Goal: Task Accomplishment & Management: Manage account settings

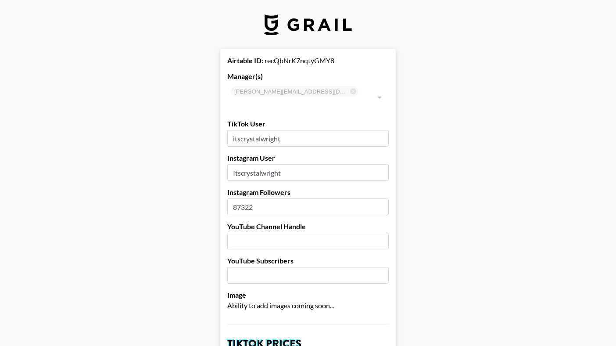
select select "GBP"
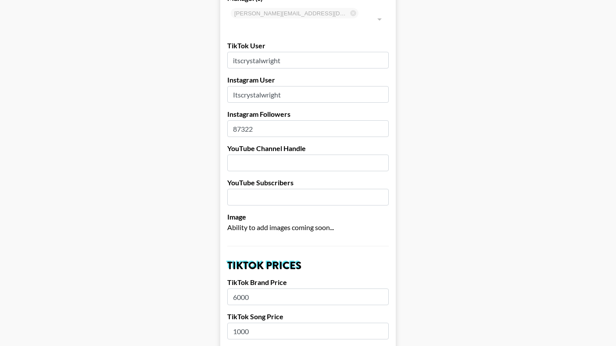
scroll to position [4, 0]
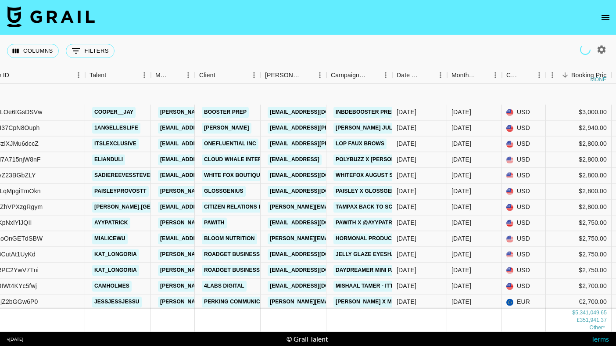
scroll to position [3773, 97]
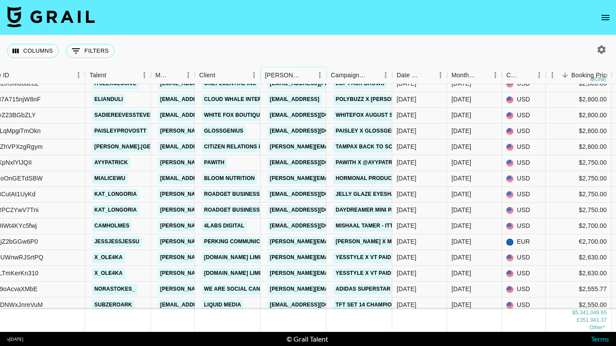
click at [318, 78] on icon "Menu" at bounding box center [319, 75] width 9 height 9
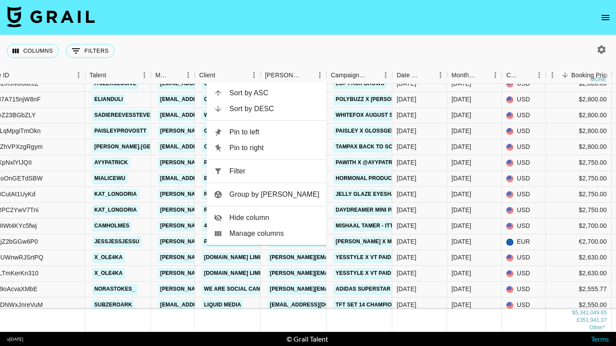
click at [255, 175] on span "Filter" at bounding box center [274, 171] width 90 height 11
select select "bookerId"
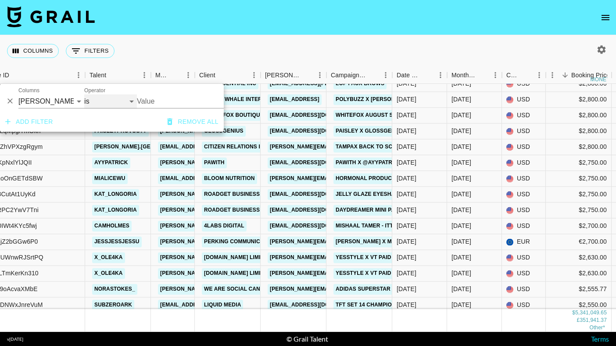
click at [135, 104] on select "is is not is any of is not any of" at bounding box center [110, 101] width 53 height 14
select select "isAnyOf"
click at [151, 104] on input "Value" at bounding box center [196, 101] width 118 height 14
click at [163, 103] on input "Value" at bounding box center [196, 101] width 118 height 14
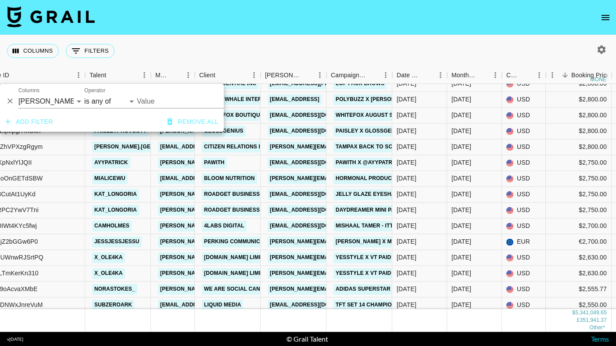
click at [163, 103] on input "Value" at bounding box center [196, 101] width 118 height 14
type input "gymshark"
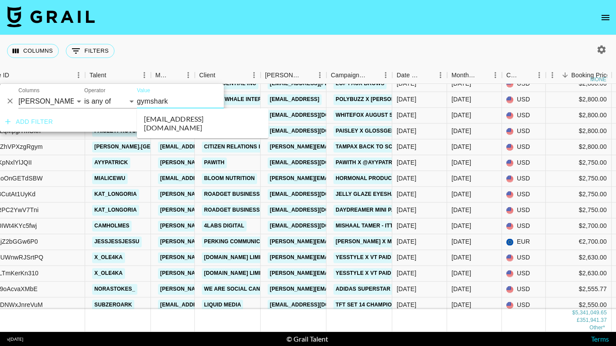
click at [163, 120] on li "[EMAIL_ADDRESS][DOMAIN_NAME]" at bounding box center [203, 123] width 132 height 23
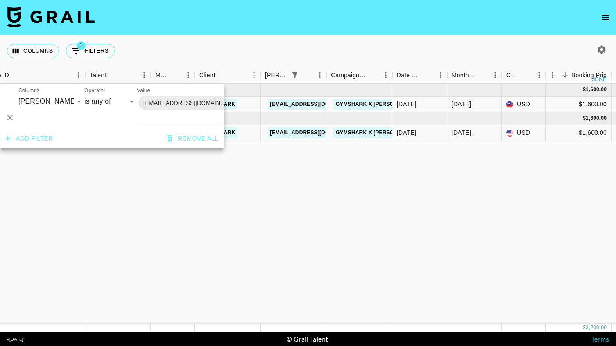
scroll to position [0, 97]
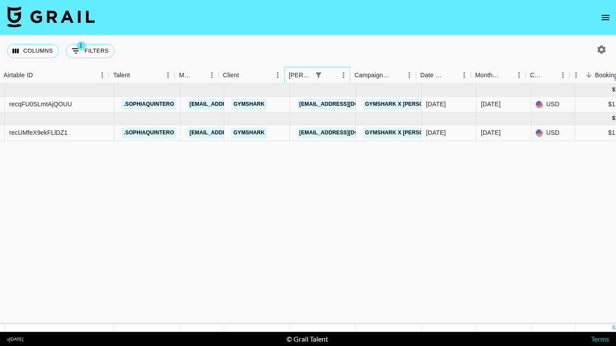
scroll to position [0, 62]
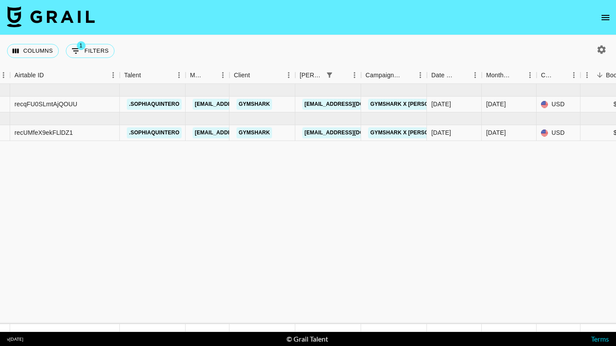
click at [603, 49] on icon "button" at bounding box center [601, 49] width 8 height 8
select select "[DATE]"
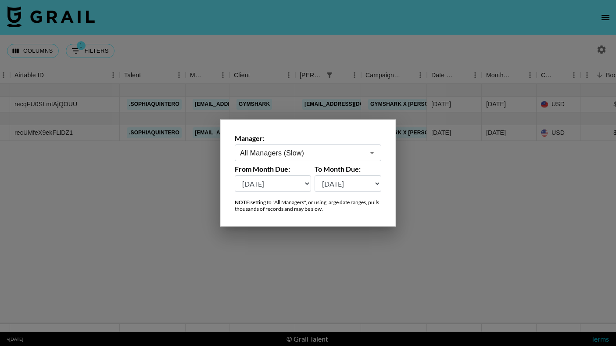
click at [330, 150] on input "All Managers (Slow)" at bounding box center [302, 153] width 124 height 10
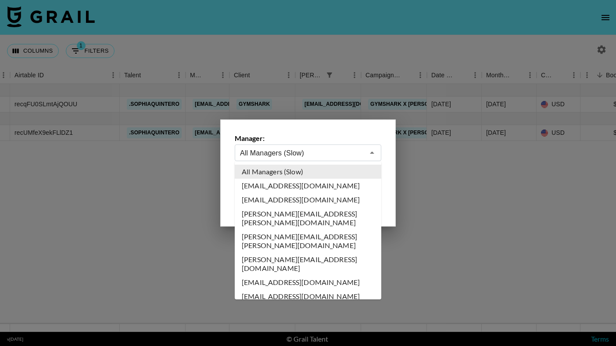
click at [314, 81] on div at bounding box center [308, 173] width 616 height 346
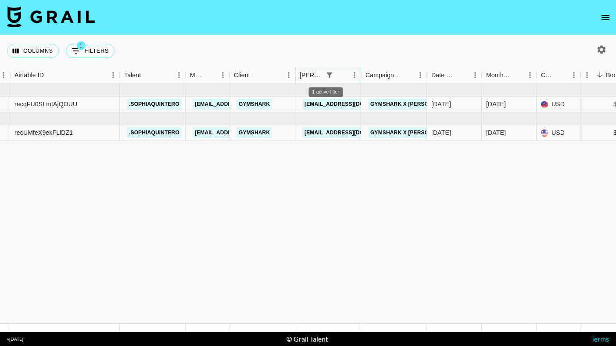
click at [327, 75] on icon "Show filters" at bounding box center [329, 74] width 5 height 5
select select "bookerId"
select select "isAnyOf"
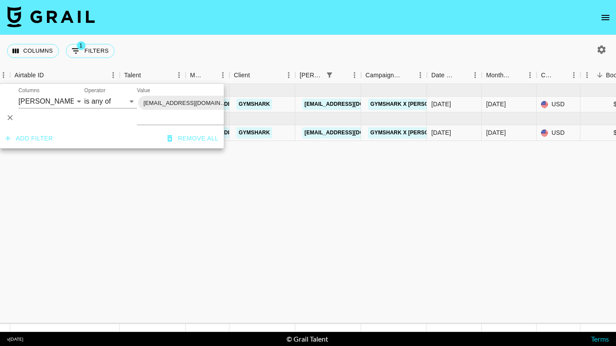
click at [232, 105] on icon at bounding box center [236, 103] width 8 height 8
click at [310, 32] on nav at bounding box center [308, 17] width 616 height 35
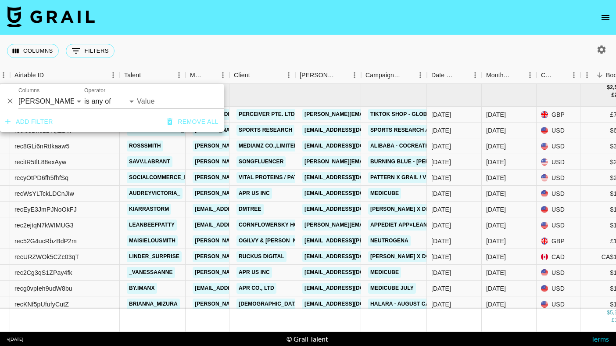
click at [604, 56] on button "button" at bounding box center [601, 49] width 15 height 15
select select "[DATE]"
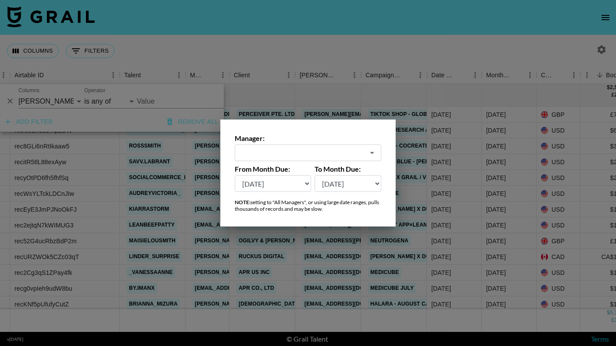
type input "All Managers (Slow)"
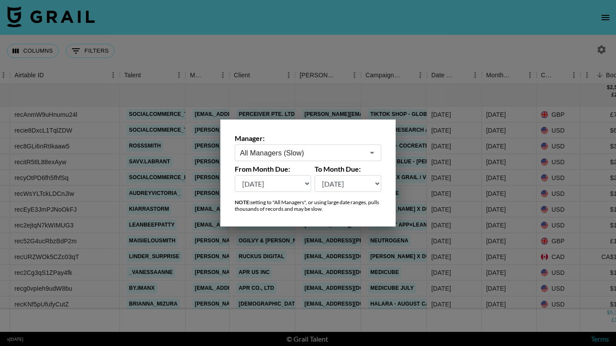
click at [604, 54] on div at bounding box center [308, 173] width 616 height 346
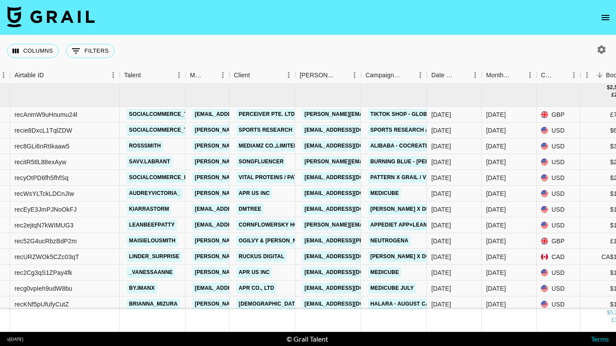
click at [603, 46] on icon "button" at bounding box center [601, 49] width 11 height 11
click at [601, 53] on icon "button" at bounding box center [601, 49] width 8 height 8
select select "[DATE]"
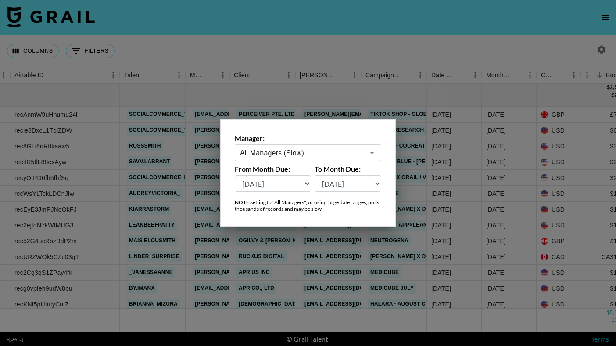
click at [580, 49] on div at bounding box center [308, 173] width 616 height 346
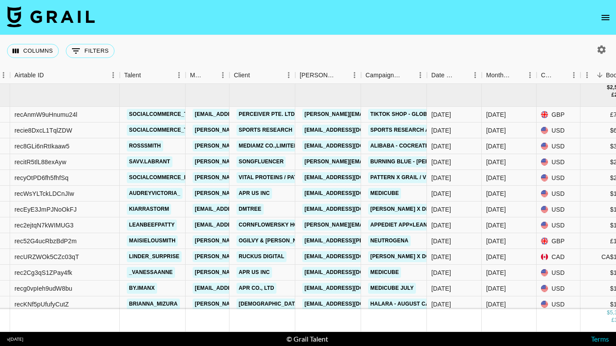
click at [605, 21] on icon "open drawer" at bounding box center [605, 17] width 11 height 11
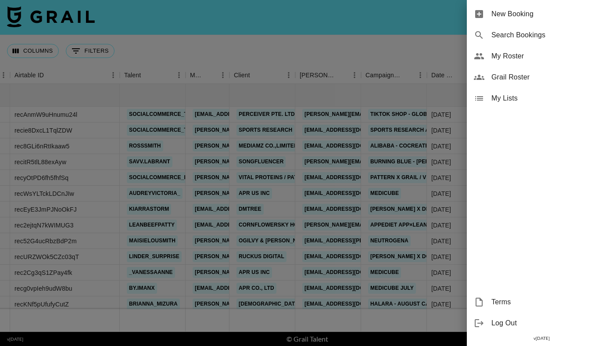
click at [418, 43] on div at bounding box center [308, 173] width 616 height 346
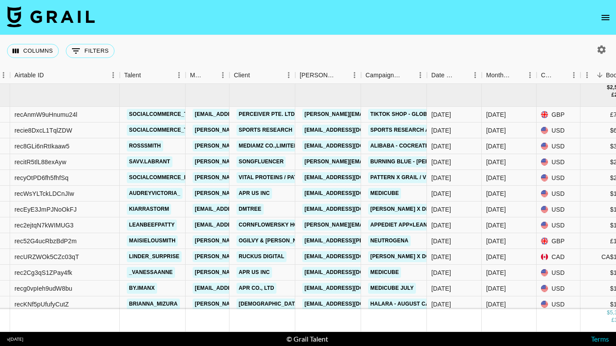
click at [597, 50] on icon "button" at bounding box center [601, 49] width 8 height 8
select select "[DATE]"
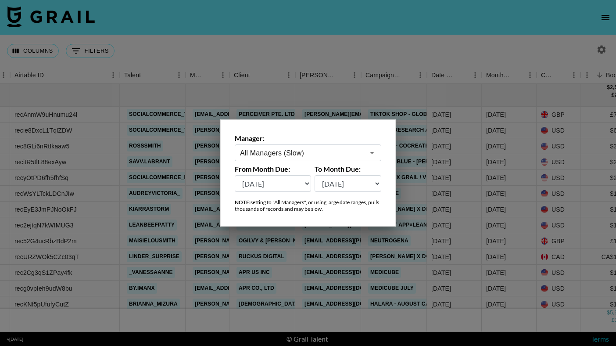
click at [322, 163] on div "Manager: All Managers (Slow) ​ From Month Due: [DATE] [DATE] '[DATE] May '[DATE…" at bounding box center [307, 172] width 175 height 107
click at [324, 159] on div "All Managers (Slow) ​" at bounding box center [308, 152] width 147 height 17
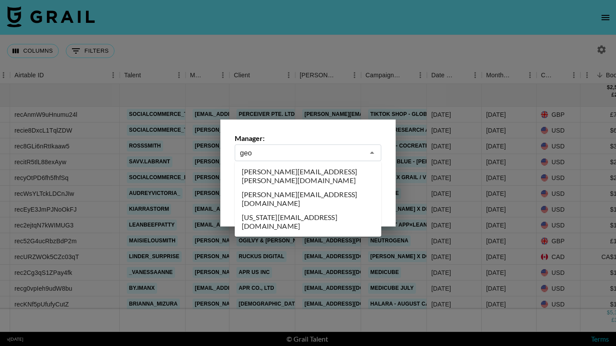
click at [311, 187] on li "[PERSON_NAME][EMAIL_ADDRESS][DOMAIN_NAME]" at bounding box center [308, 198] width 147 height 23
type input "[PERSON_NAME][EMAIL_ADDRESS][DOMAIN_NAME]"
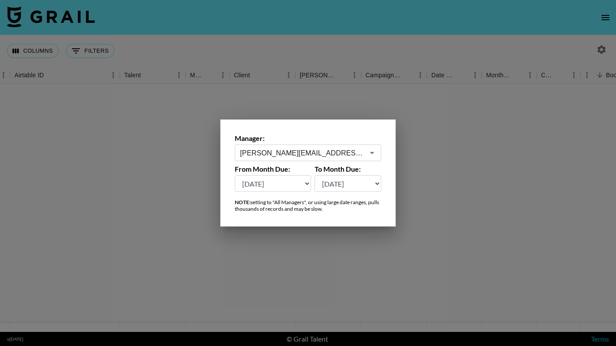
click at [327, 56] on div at bounding box center [308, 173] width 616 height 346
click at [332, 48] on div "Columns 0 Filters + Booking" at bounding box center [308, 51] width 616 height 32
click at [374, 19] on nav at bounding box center [308, 17] width 616 height 35
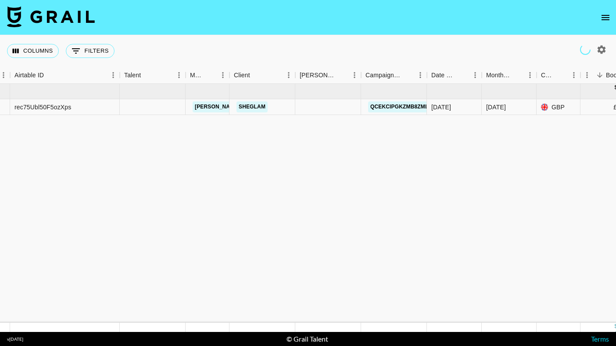
click at [379, 22] on nav at bounding box center [308, 17] width 616 height 35
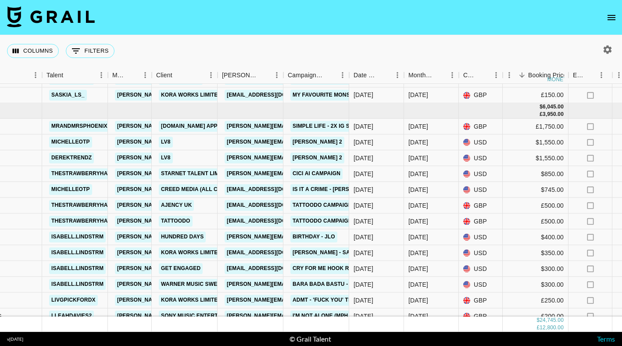
scroll to position [667, 140]
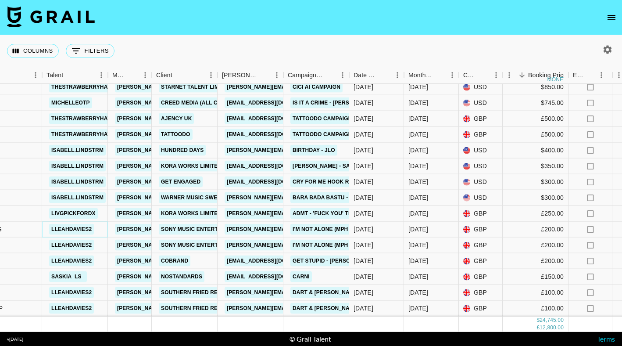
click at [82, 226] on link "lleahdavies2" at bounding box center [71, 229] width 45 height 11
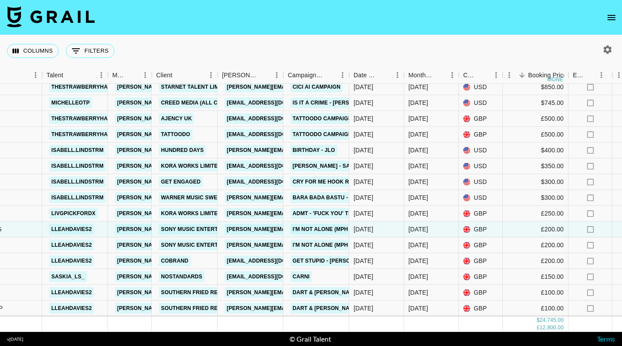
click at [612, 50] on icon "button" at bounding box center [607, 49] width 11 height 11
select select "[DATE]"
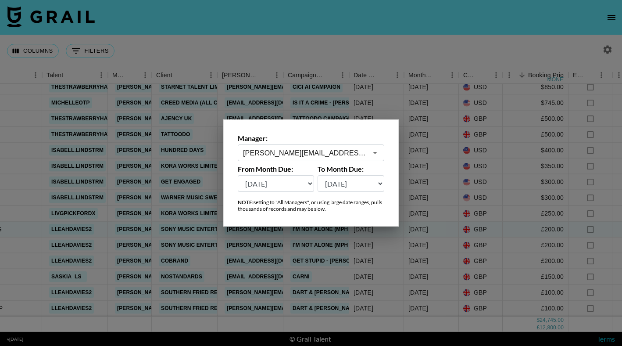
click at [339, 153] on input "[PERSON_NAME][EMAIL_ADDRESS][DOMAIN_NAME]" at bounding box center [305, 153] width 124 height 10
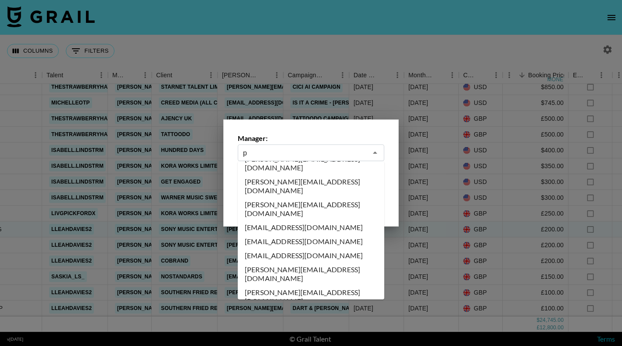
scroll to position [0, 0]
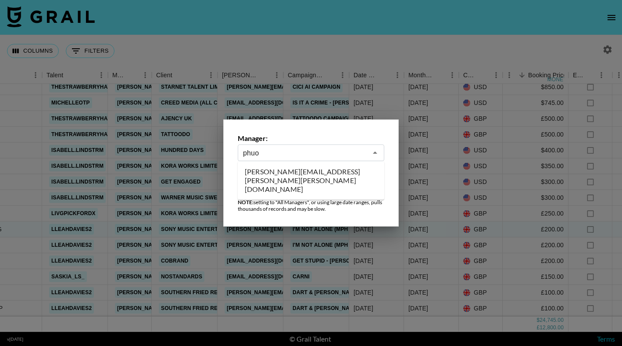
click at [331, 172] on li "[PERSON_NAME][EMAIL_ADDRESS][PERSON_NAME][PERSON_NAME][DOMAIN_NAME]" at bounding box center [311, 181] width 147 height 32
type input "[PERSON_NAME][EMAIL_ADDRESS][PERSON_NAME][PERSON_NAME][DOMAIN_NAME]"
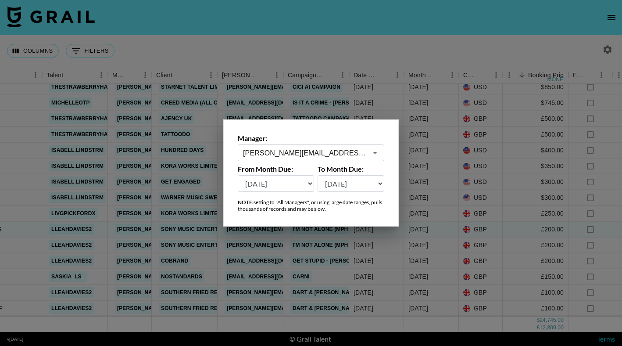
scroll to position [0, 140]
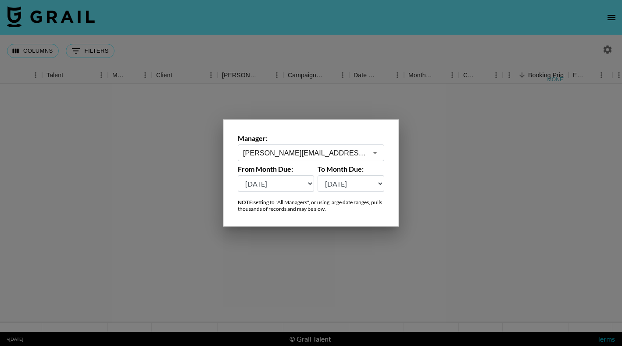
click at [372, 39] on div at bounding box center [311, 173] width 622 height 346
click at [372, 39] on div "Columns 0 Filters + Booking" at bounding box center [311, 51] width 622 height 32
click at [370, 49] on div "Columns 0 Filters + Booking" at bounding box center [311, 51] width 622 height 32
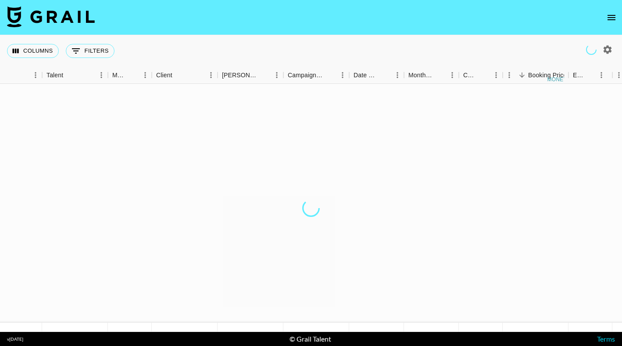
click at [383, 59] on div "Columns 0 Filters + Booking" at bounding box center [311, 51] width 622 height 32
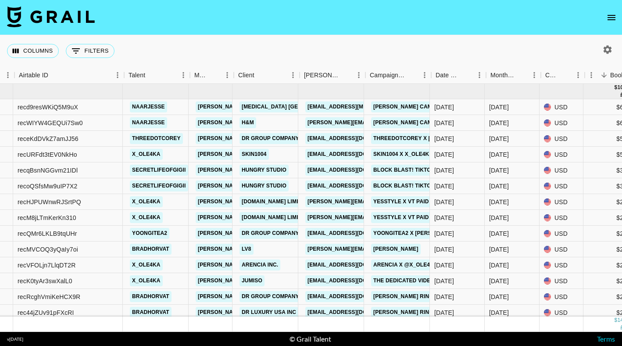
scroll to position [0, 57]
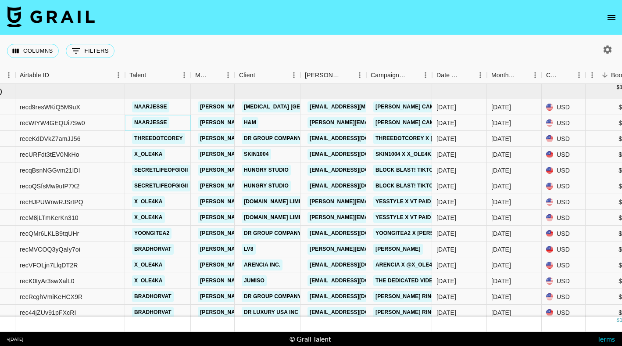
click at [143, 127] on link "naarjesse" at bounding box center [150, 122] width 37 height 11
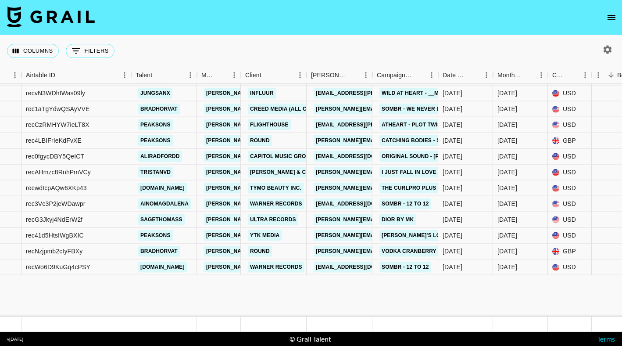
scroll to position [1916, 51]
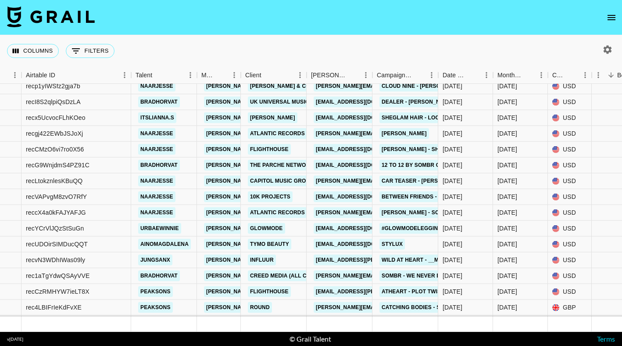
click at [607, 50] on icon "button" at bounding box center [607, 49] width 11 height 11
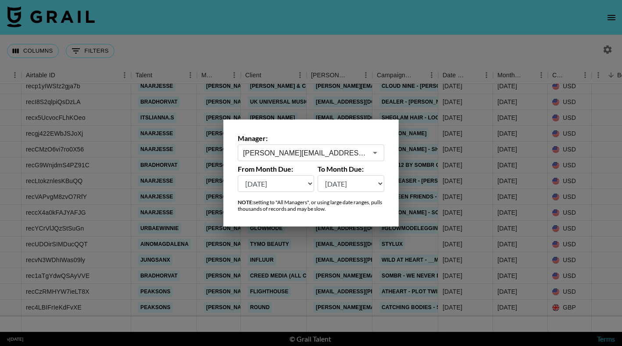
click at [292, 182] on select "[DATE] [DATE] '[DATE] May '[DATE] Mar '[DATE] Jan '[DATE] Nov '[DATE] Sep '[DAT…" at bounding box center [276, 183] width 76 height 17
select select "[DATE]"
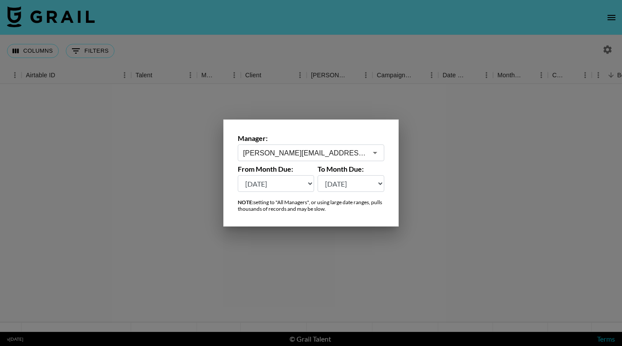
click at [346, 38] on div at bounding box center [311, 173] width 622 height 346
click at [346, 38] on div "Columns 0 Filters + Booking" at bounding box center [311, 51] width 622 height 32
click at [363, 46] on div "Columns 0 Filters + Booking" at bounding box center [311, 51] width 622 height 32
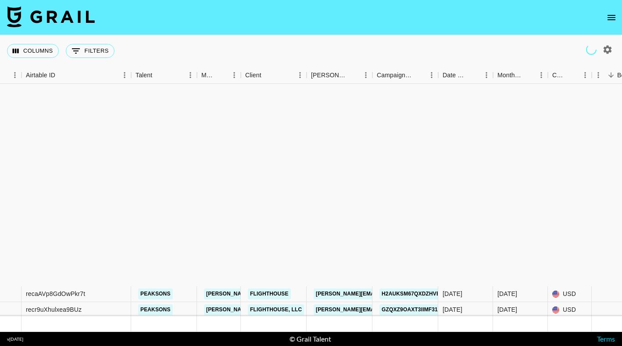
scroll to position [239, 51]
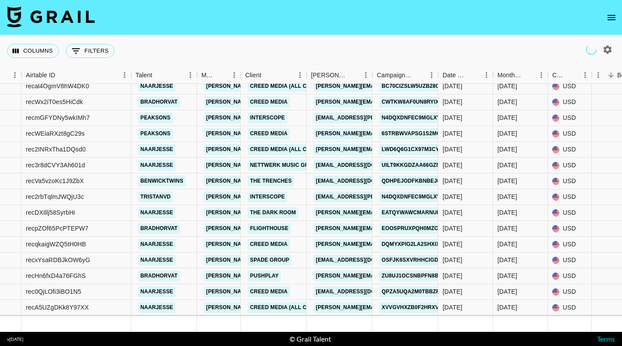
click at [606, 49] on icon "button" at bounding box center [607, 49] width 11 height 11
select select "[DATE]"
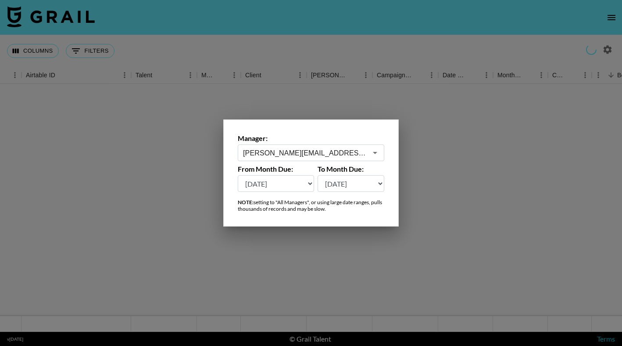
click at [290, 184] on select "[DATE] [DATE] '[DATE] May '[DATE] Mar '[DATE] Jan '[DATE] Nov '[DATE] Sep '[DAT…" at bounding box center [276, 183] width 76 height 17
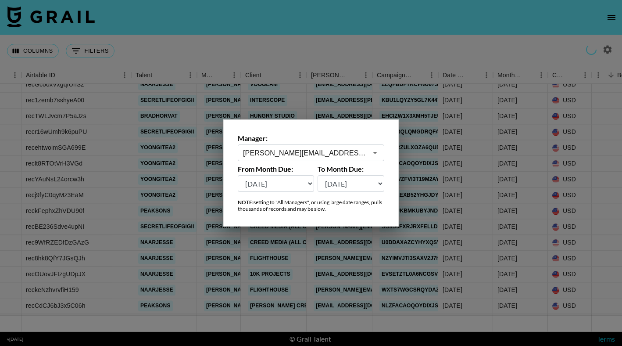
click at [328, 157] on input "[PERSON_NAME][EMAIL_ADDRESS][PERSON_NAME][PERSON_NAME][DOMAIN_NAME]" at bounding box center [305, 153] width 124 height 10
click at [368, 154] on div "[PERSON_NAME][EMAIL_ADDRESS][PERSON_NAME][PERSON_NAME][DOMAIN_NAME] ​" at bounding box center [311, 152] width 147 height 17
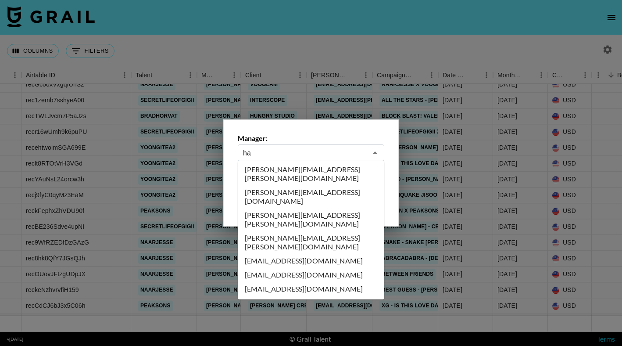
scroll to position [0, 0]
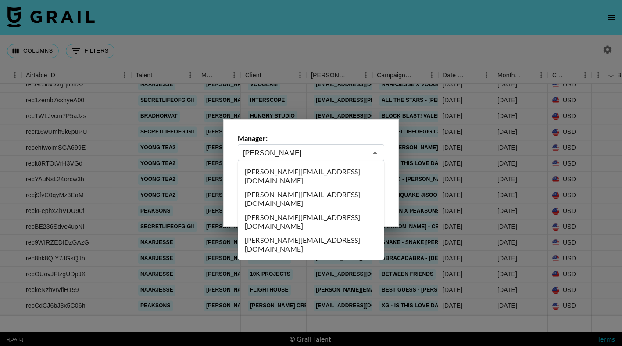
click at [332, 210] on li "[PERSON_NAME][EMAIL_ADDRESS][DOMAIN_NAME]" at bounding box center [311, 221] width 147 height 23
type input "[PERSON_NAME][EMAIL_ADDRESS][DOMAIN_NAME]"
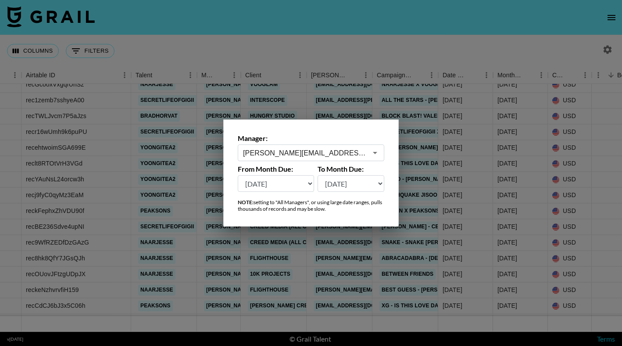
scroll to position [0, 51]
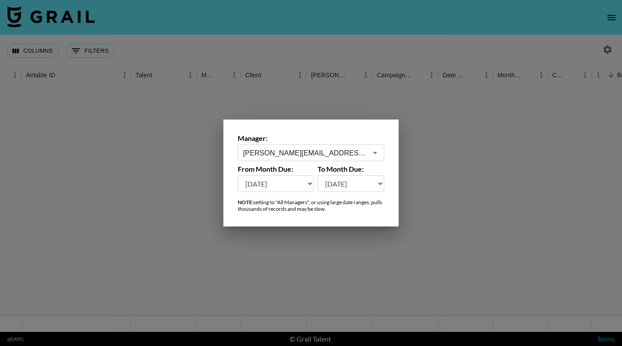
click at [334, 46] on div at bounding box center [311, 173] width 622 height 346
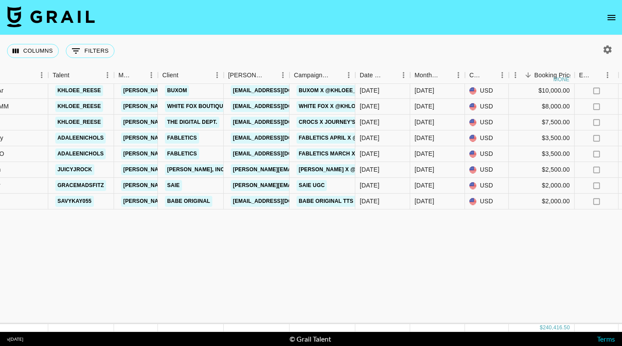
scroll to position [348, 134]
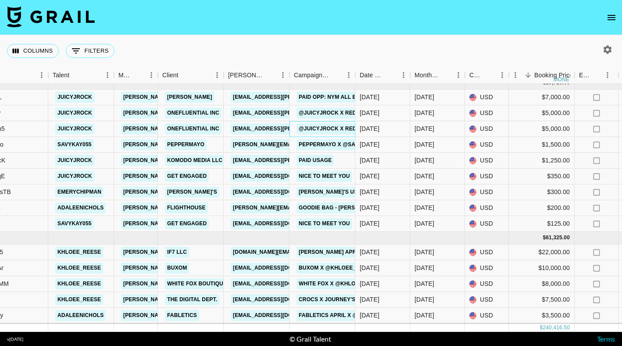
click at [297, 136] on div "@juicyjrock x Redken Deep Clean Dry Shampoo" at bounding box center [372, 129] width 157 height 16
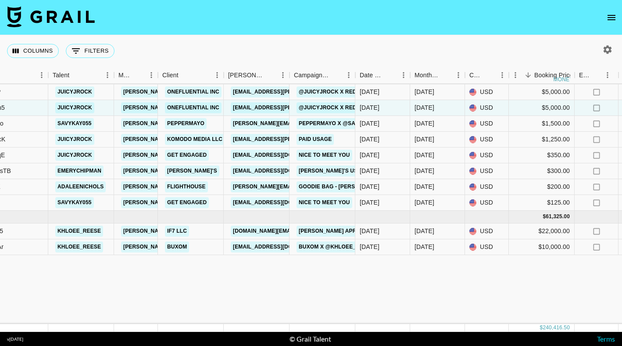
scroll to position [234, 134]
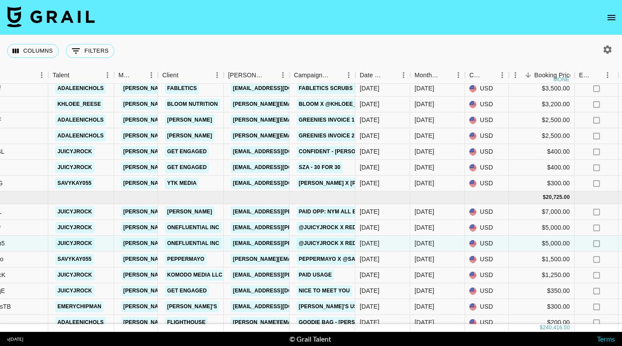
click at [607, 50] on icon "button" at bounding box center [607, 49] width 11 height 11
select select "[DATE]"
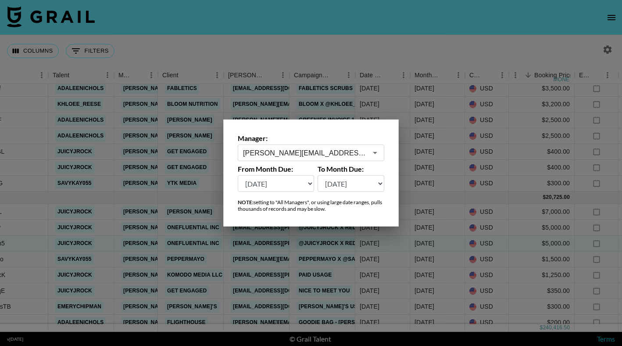
click at [367, 150] on input "[PERSON_NAME][EMAIL_ADDRESS][DOMAIN_NAME]" at bounding box center [305, 153] width 124 height 10
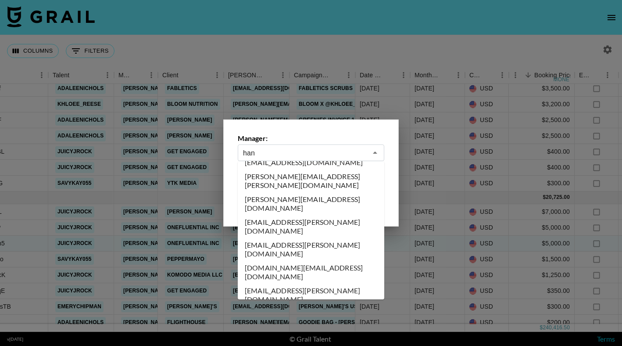
scroll to position [0, 0]
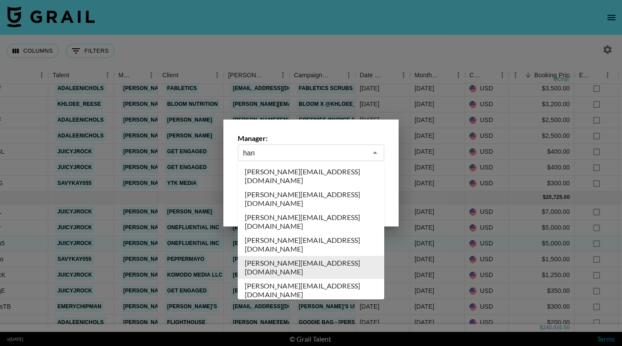
type input "[PERSON_NAME]"
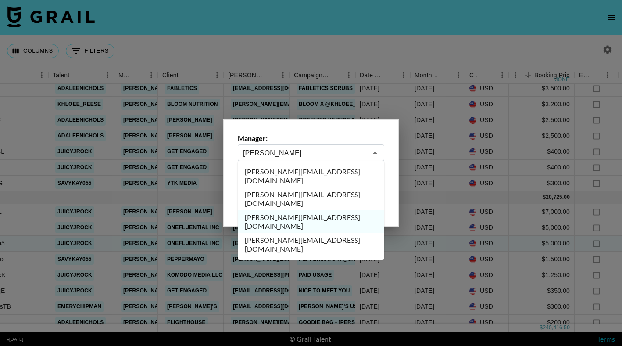
click at [337, 48] on div at bounding box center [311, 173] width 622 height 346
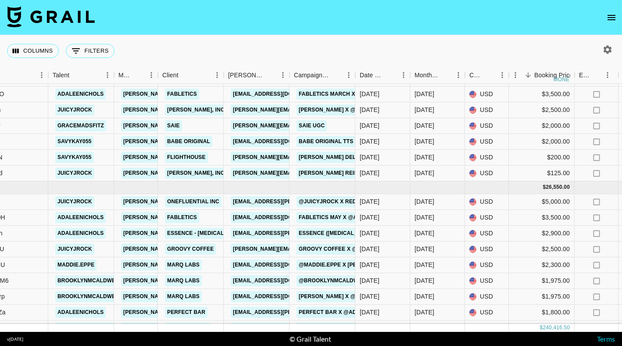
scroll to position [584, 134]
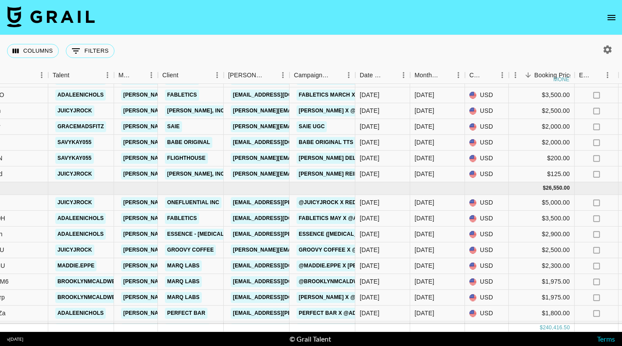
click at [613, 49] on button "button" at bounding box center [607, 49] width 15 height 15
select select "[DATE]"
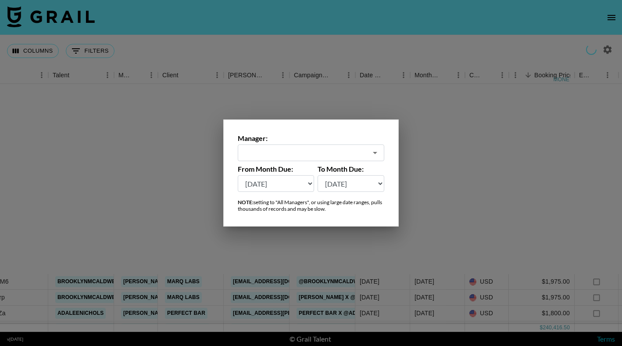
click at [380, 150] on div "​" at bounding box center [311, 152] width 147 height 17
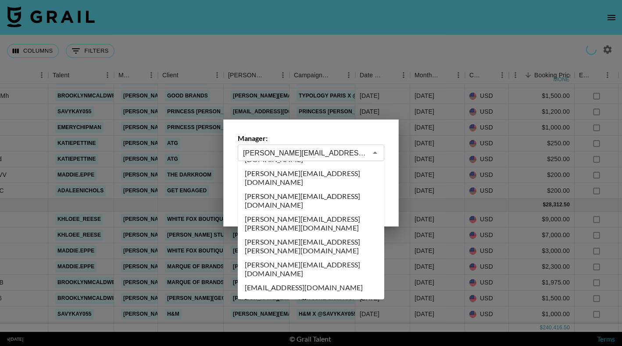
scroll to position [2902, 0]
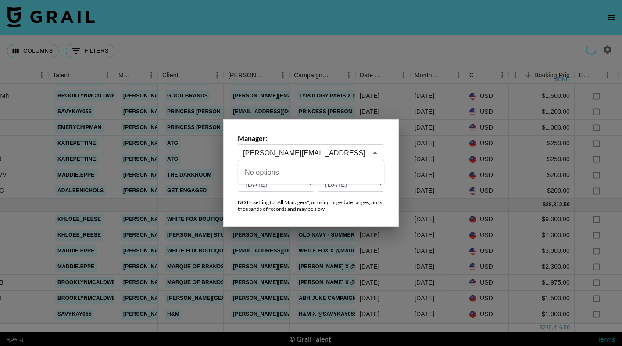
click at [316, 151] on input "[PERSON_NAME][EMAIL_ADDRESS]" at bounding box center [305, 153] width 124 height 10
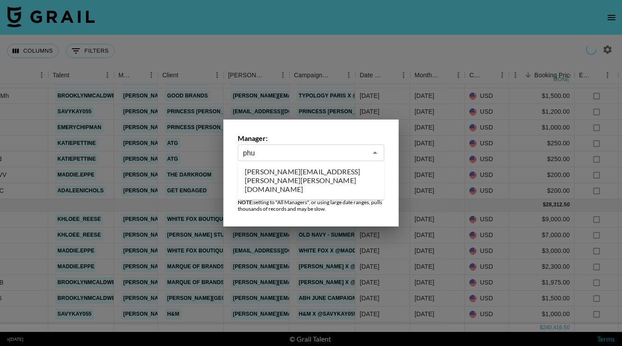
click at [301, 173] on li "[PERSON_NAME][EMAIL_ADDRESS][PERSON_NAME][PERSON_NAME][DOMAIN_NAME]" at bounding box center [311, 181] width 147 height 32
type input "[PERSON_NAME][EMAIL_ADDRESS][PERSON_NAME][PERSON_NAME][DOMAIN_NAME]"
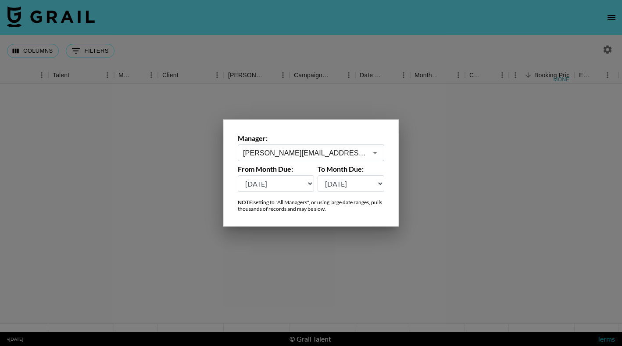
click at [329, 21] on div at bounding box center [311, 173] width 622 height 346
click at [329, 21] on nav at bounding box center [311, 17] width 622 height 35
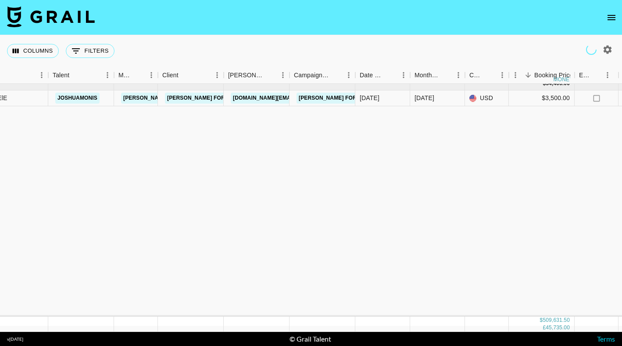
click at [329, 21] on nav at bounding box center [311, 17] width 622 height 35
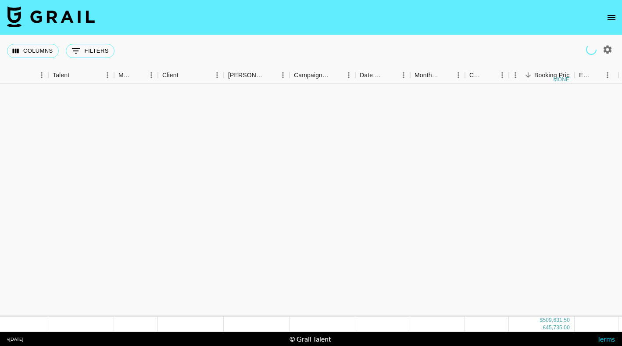
scroll to position [0, 134]
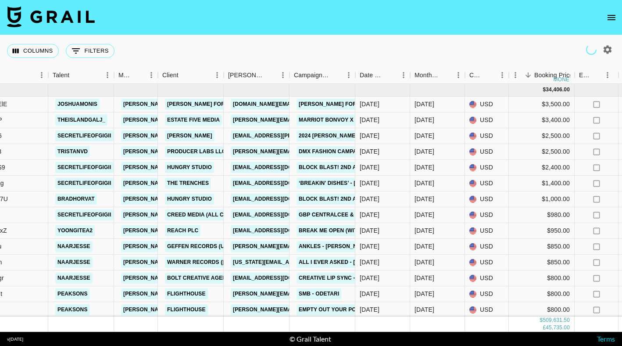
click at [608, 47] on icon "button" at bounding box center [608, 49] width 8 height 8
select select "[DATE]"
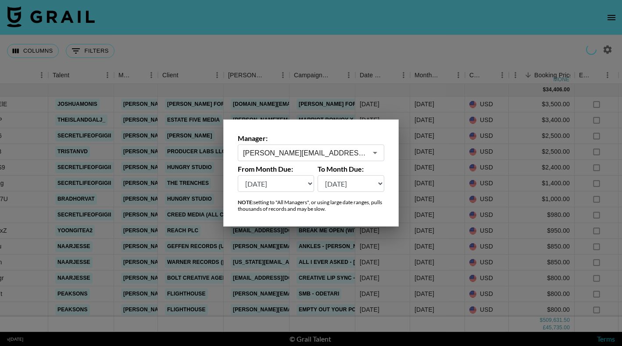
click at [306, 182] on select "[DATE] [DATE] '[DATE] May '[DATE] Mar '[DATE] Jan '[DATE] Nov '[DATE] Sep '[DAT…" at bounding box center [276, 183] width 76 height 17
click at [342, 43] on div at bounding box center [311, 173] width 622 height 346
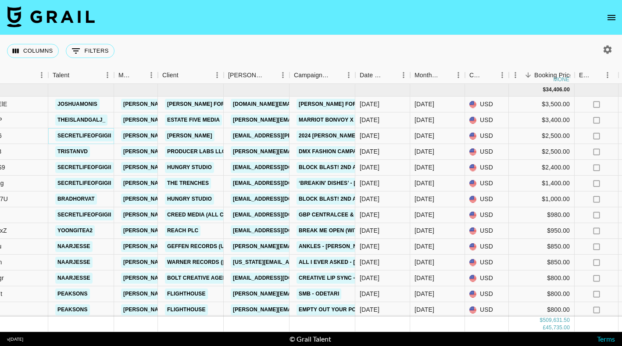
click at [96, 136] on link "secretlifeofgigii" at bounding box center [84, 135] width 58 height 11
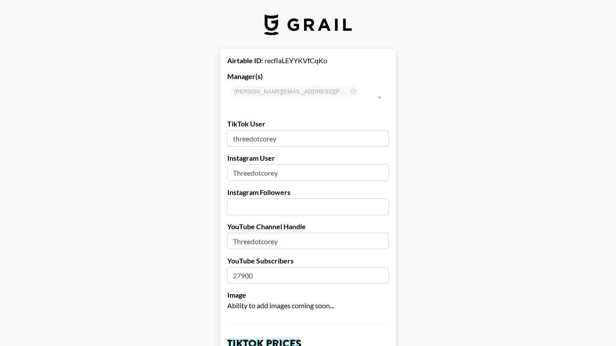
select select "USD"
click at [244, 92] on div "phuong.linh.nhu@grail-talent.com ​" at bounding box center [307, 97] width 161 height 30
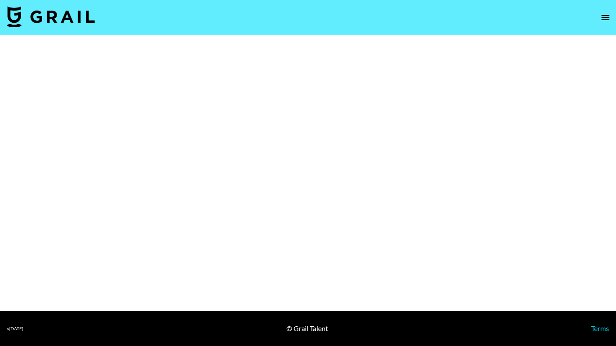
select select "Multi"
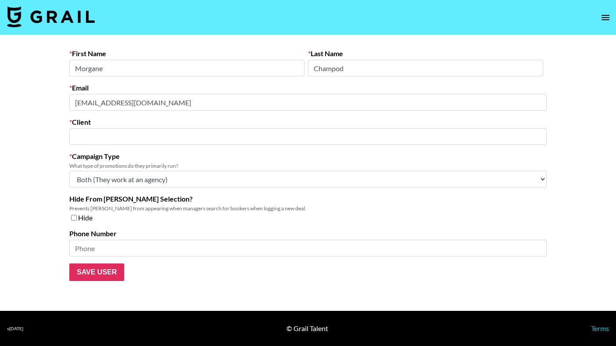
type input "Strudel"
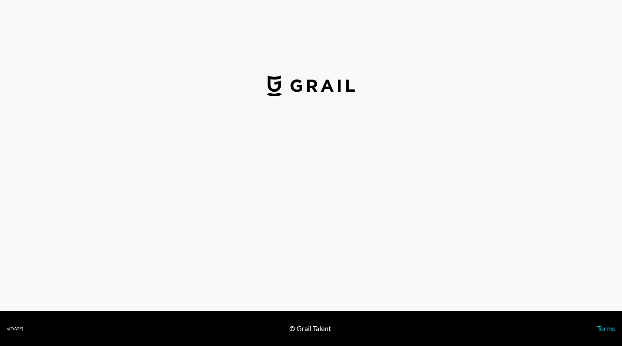
select select "GBP"
select select "USD"
select select "GBP"
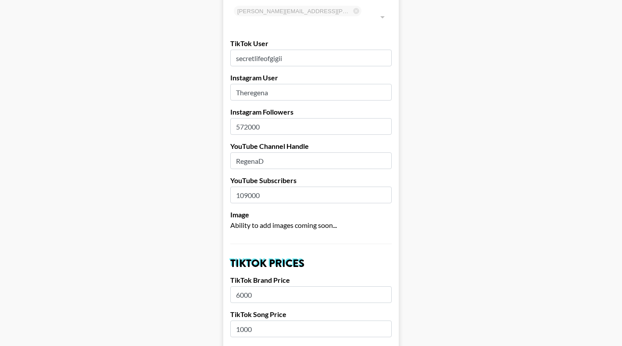
scroll to position [62, 0]
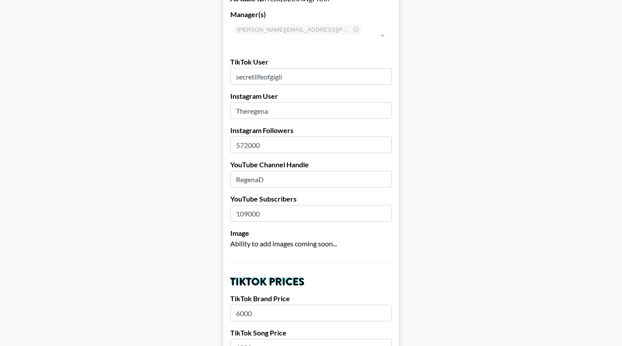
click at [271, 68] on input "secretlifeofgigii" at bounding box center [310, 76] width 161 height 17
